Goal: Information Seeking & Learning: Learn about a topic

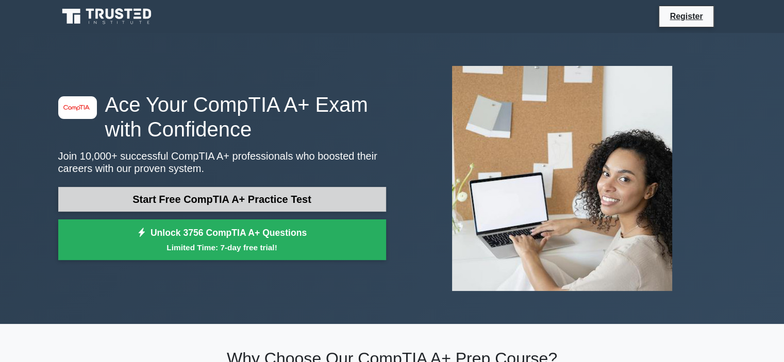
click at [264, 200] on link "Start Free CompTIA A+ Practice Test" at bounding box center [222, 199] width 328 height 25
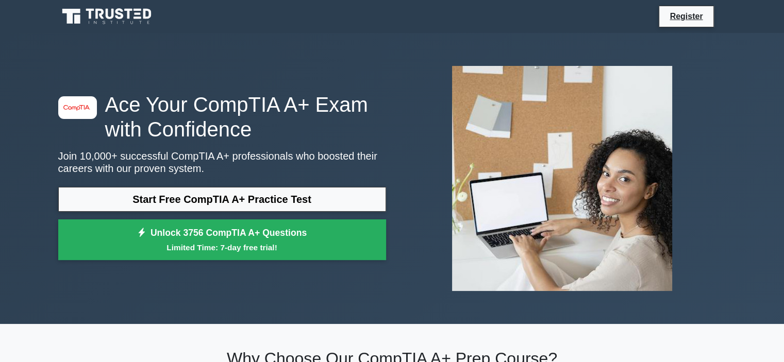
drag, startPoint x: 402, startPoint y: 118, endPoint x: 363, endPoint y: 157, distance: 55.4
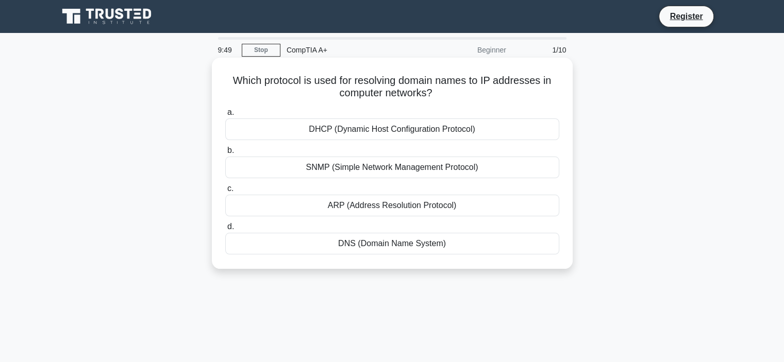
drag, startPoint x: 222, startPoint y: 80, endPoint x: 433, endPoint y: 98, distance: 212.6
click at [433, 98] on div "Which protocol is used for resolving domain names to IP addresses in computer n…" at bounding box center [392, 163] width 352 height 203
copy h5 "Which protocol is used for resolving domain names to IP addresses in computer n…"
click at [389, 242] on div "DNS (Domain Name System)" at bounding box center [392, 244] width 334 height 22
click at [225, 230] on input "d. DNS (Domain Name System)" at bounding box center [225, 227] width 0 height 7
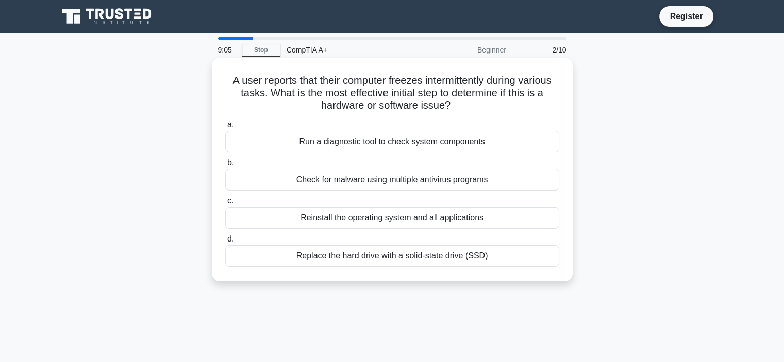
drag, startPoint x: 227, startPoint y: 79, endPoint x: 463, endPoint y: 113, distance: 238.9
click at [463, 112] on h5 "A user reports that their computer freezes intermittently during various tasks.…" at bounding box center [392, 93] width 336 height 38
copy h5 "A user reports that their computer freezes intermittently during various tasks.…"
click at [351, 143] on div "Run a diagnostic tool to check system components" at bounding box center [392, 142] width 334 height 22
click at [225, 128] on input "a. Run a diagnostic tool to check system components" at bounding box center [225, 125] width 0 height 7
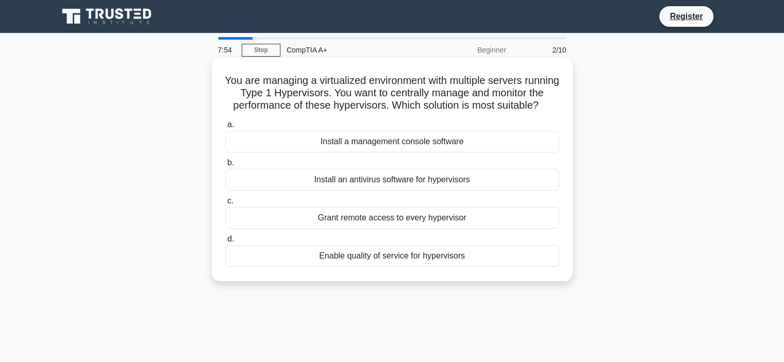
click at [349, 153] on div "Install a management console software" at bounding box center [392, 142] width 334 height 22
click at [225, 128] on input "a. Install a management console software" at bounding box center [225, 125] width 0 height 7
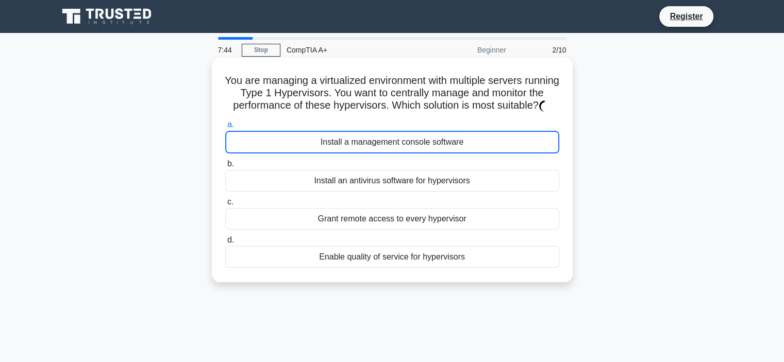
click at [388, 154] on div "Install a management console software" at bounding box center [392, 142] width 334 height 23
click at [293, 74] on h5 "You are managing a virtualized environment with multiple servers running Type 1…" at bounding box center [392, 93] width 336 height 38
